Goal: Navigation & Orientation: Find specific page/section

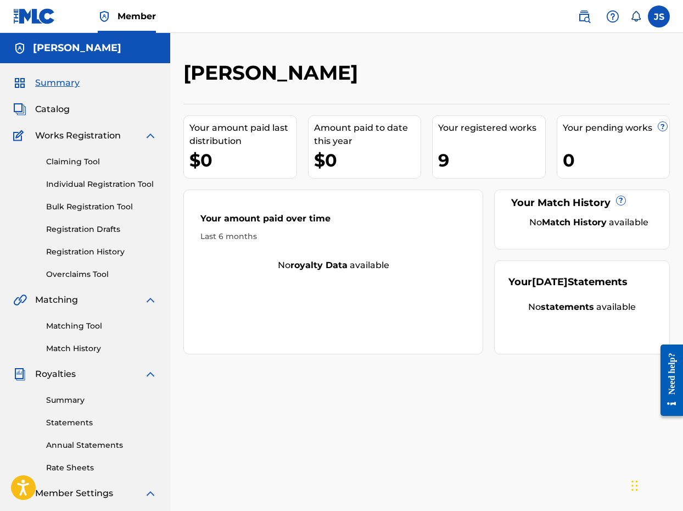
click at [63, 110] on span "Catalog" at bounding box center [52, 109] width 35 height 13
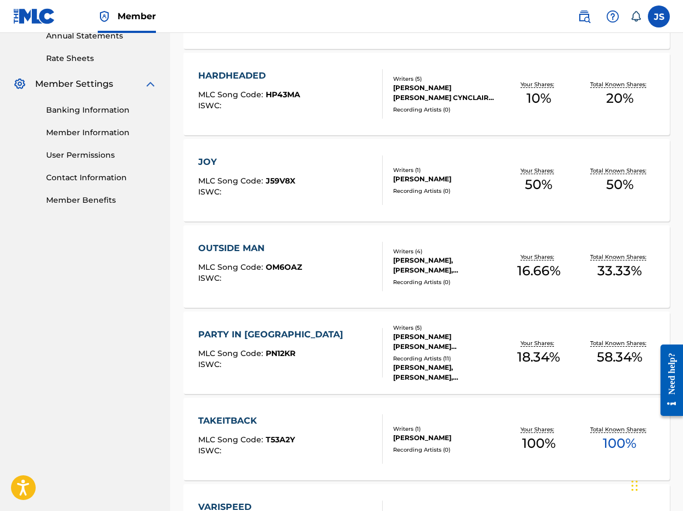
scroll to position [410, 0]
click at [232, 242] on div "OUTSIDE MAN" at bounding box center [250, 247] width 104 height 13
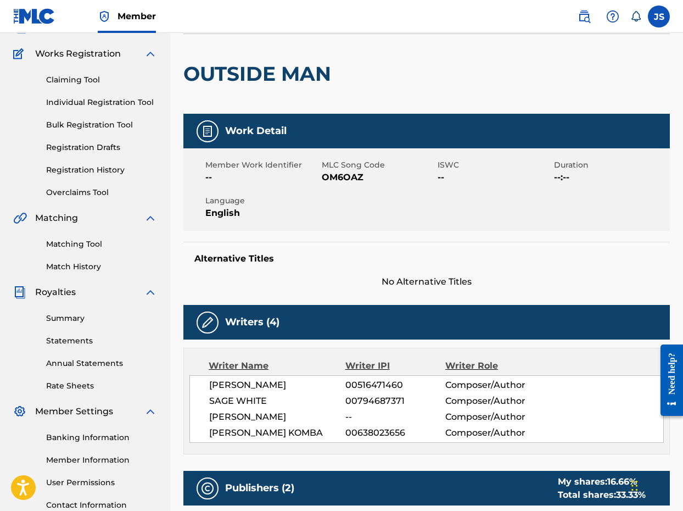
scroll to position [81, 0]
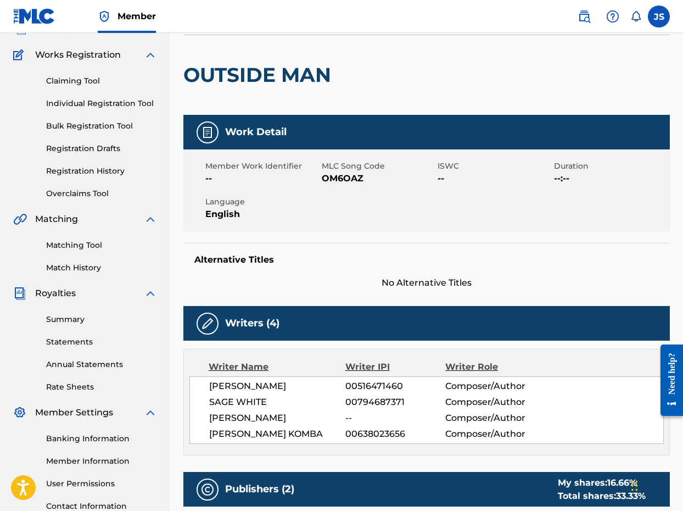
click at [87, 77] on link "Claiming Tool" at bounding box center [101, 81] width 111 height 12
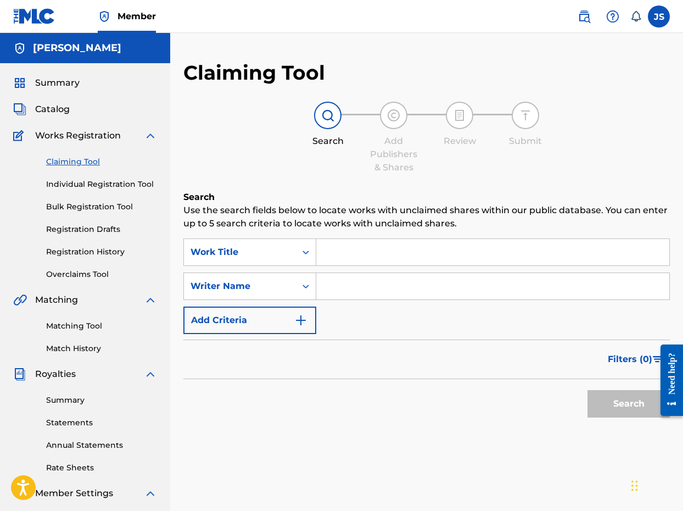
click at [73, 398] on link "Summary" at bounding box center [101, 400] width 111 height 12
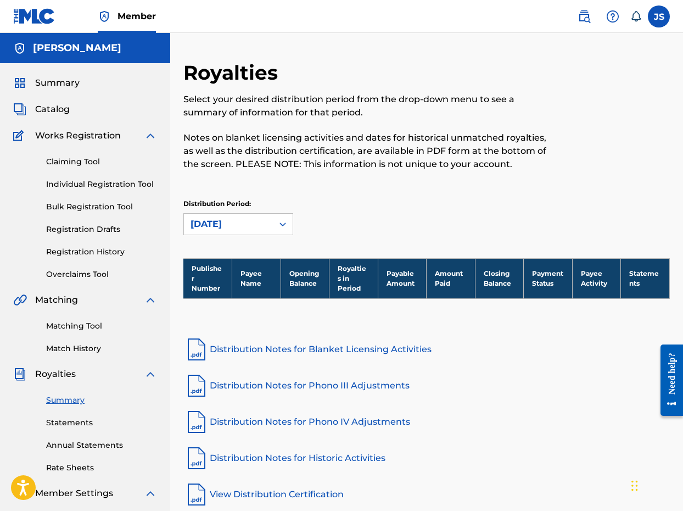
click at [50, 102] on div "Summary Catalog Works Registration Claiming Tool Individual Registration Tool B…" at bounding box center [85, 345] width 170 height 565
click at [52, 112] on span "Catalog" at bounding box center [52, 109] width 35 height 13
